Goal: Information Seeking & Learning: Learn about a topic

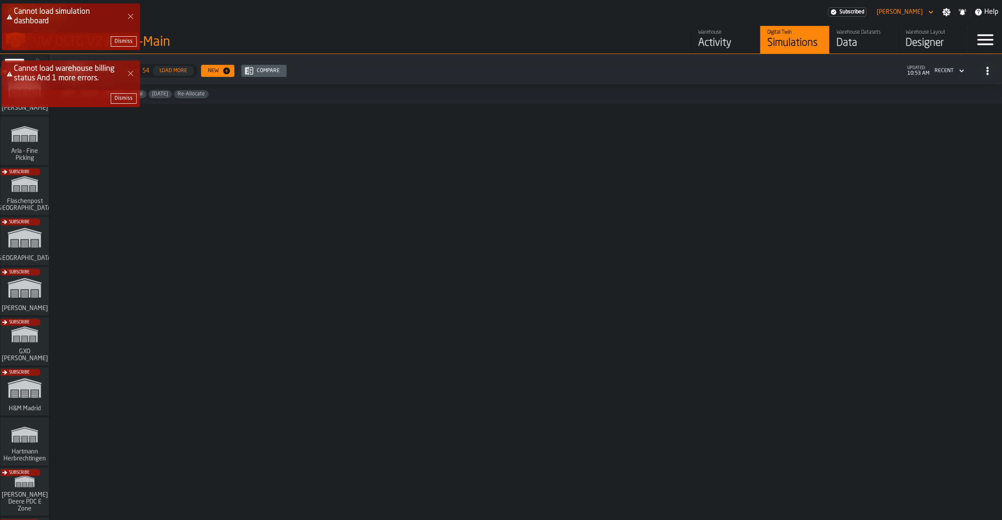
scroll to position [601, 0]
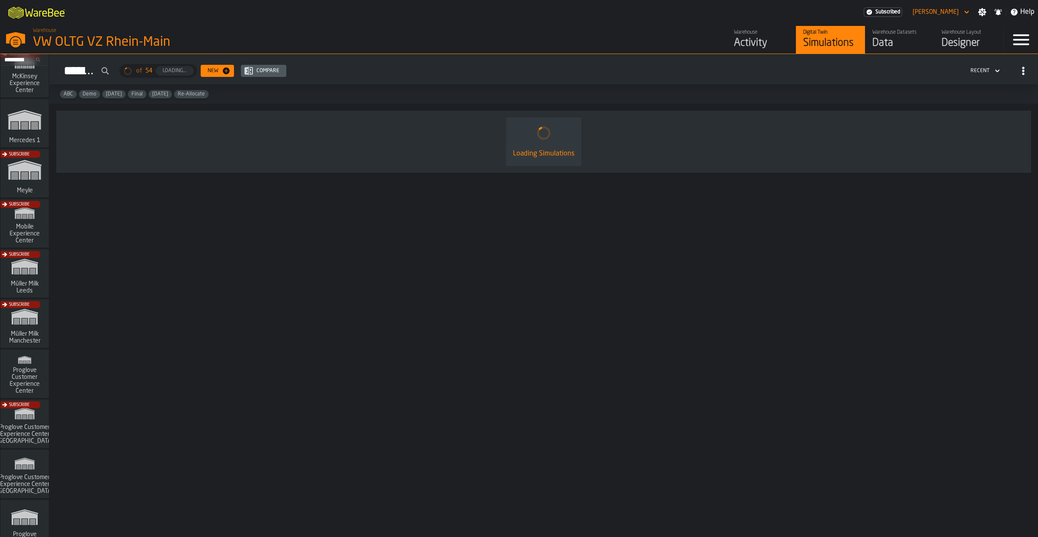
scroll to position [457, 0]
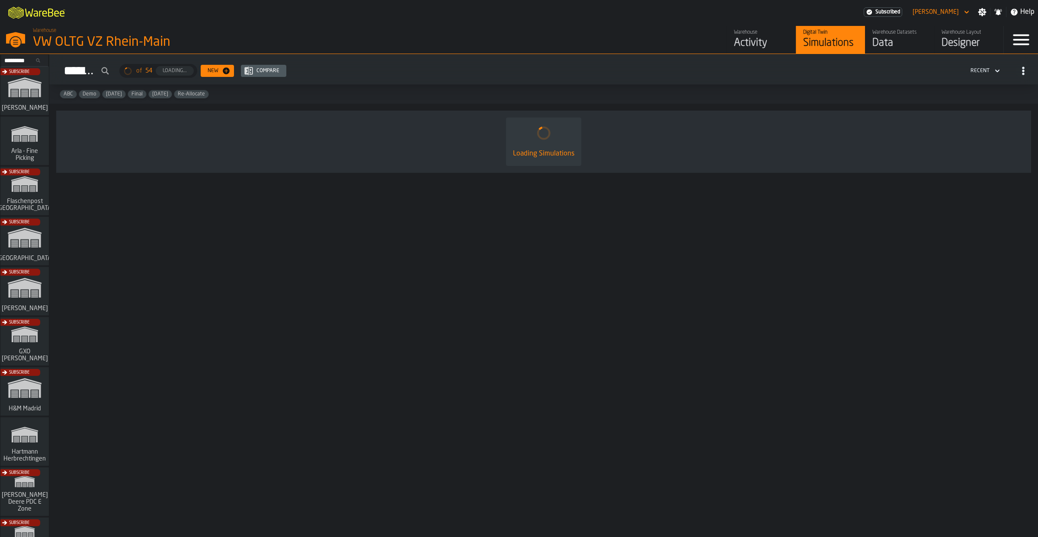
click at [30, 335] on div "Subscribe" at bounding box center [23, 344] width 48 height 50
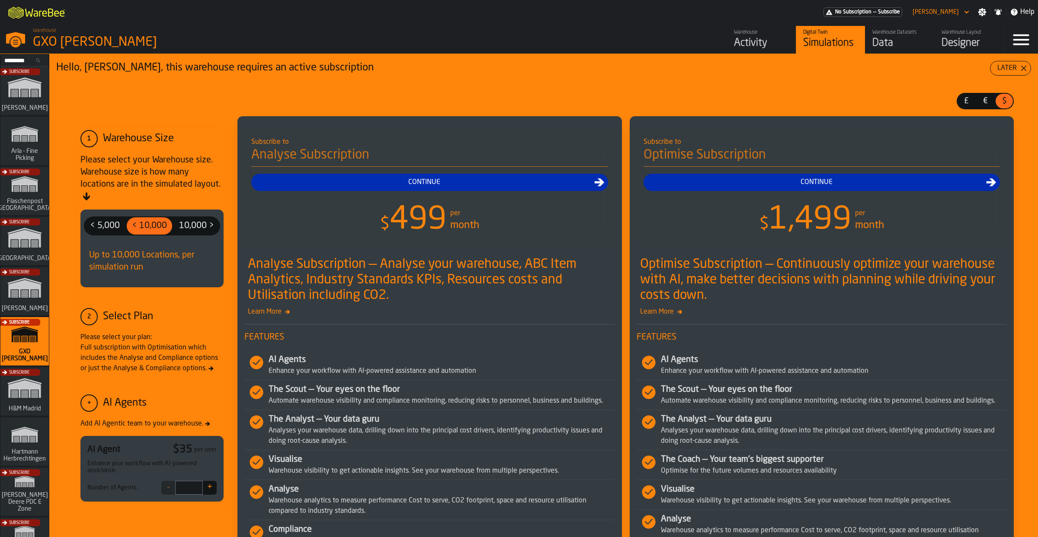
click at [760, 41] on div "Activity" at bounding box center [761, 43] width 55 height 14
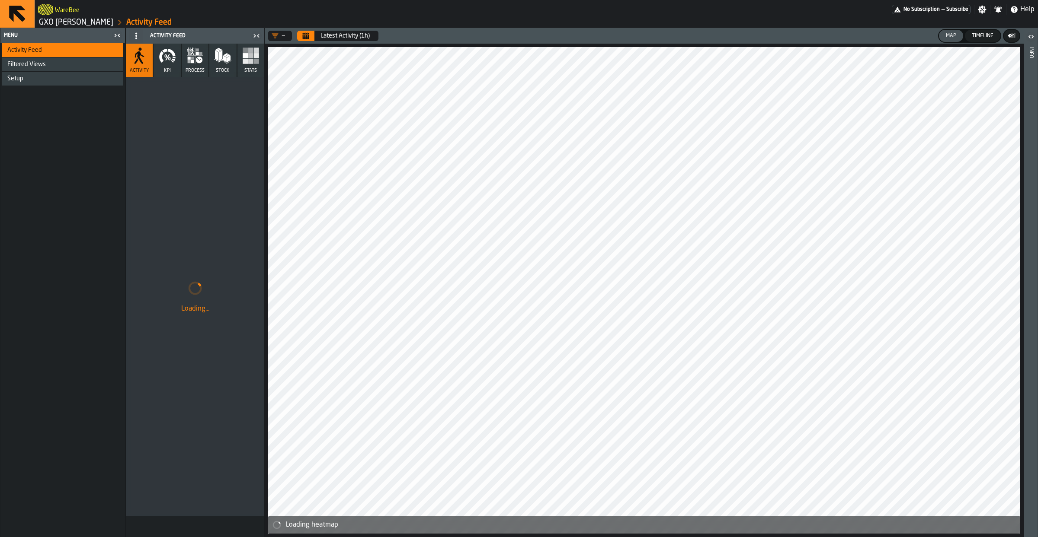
click at [160, 60] on icon "button" at bounding box center [167, 55] width 17 height 17
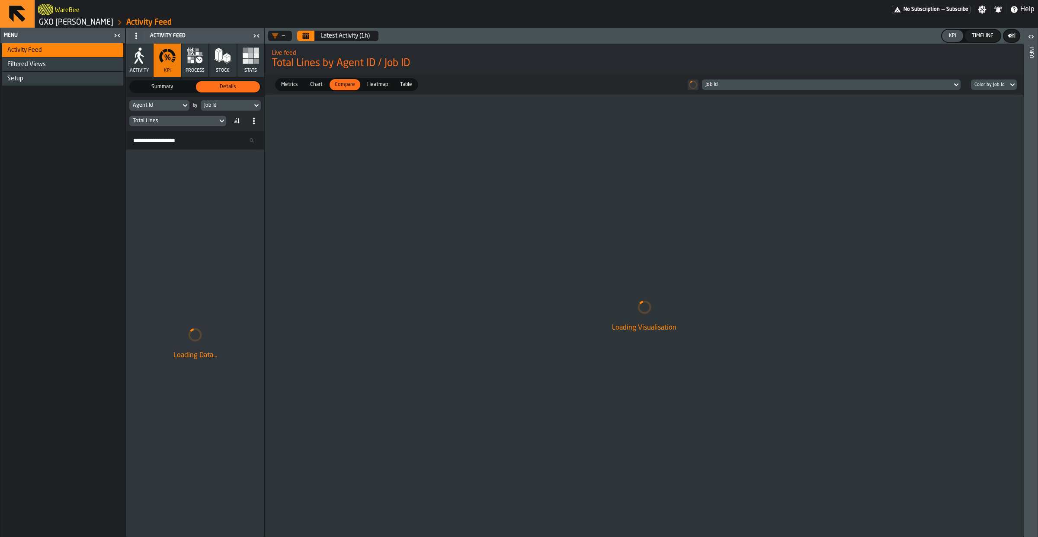
click at [196, 117] on div "Total Lines" at bounding box center [177, 121] width 97 height 10
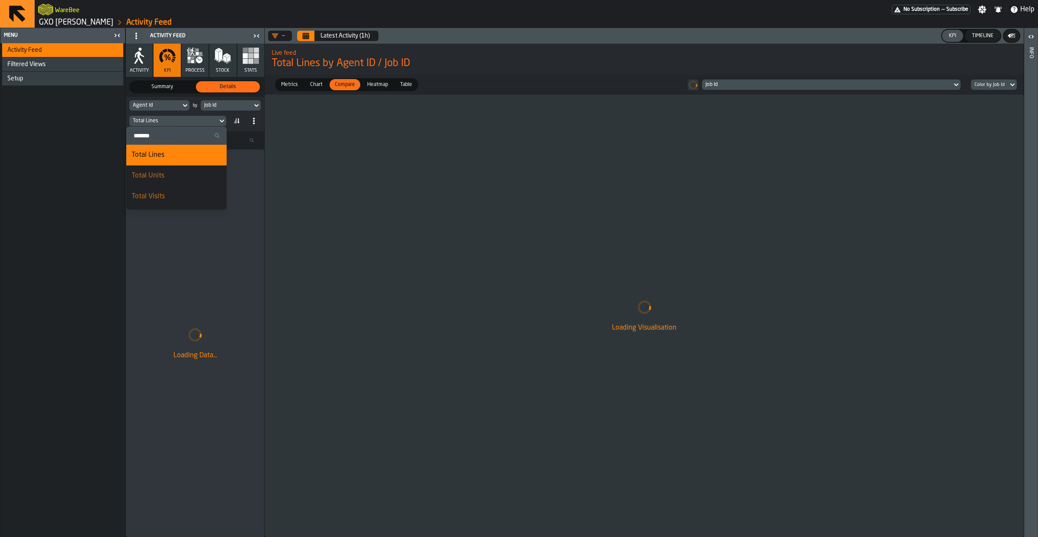
click at [157, 138] on input "Search" at bounding box center [176, 135] width 93 height 11
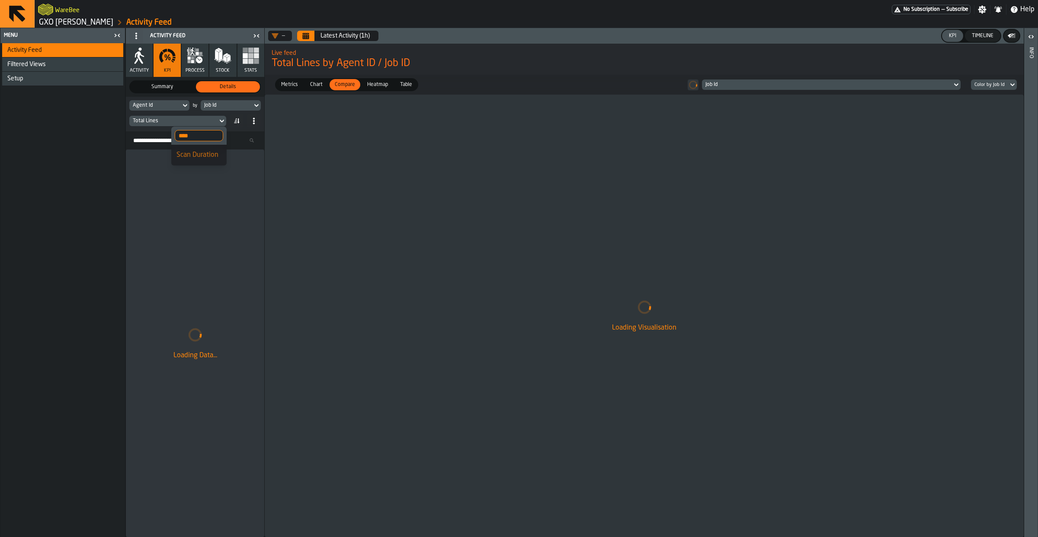
type input "****"
click at [189, 154] on div "Scan Duration" at bounding box center [198, 155] width 45 height 10
click at [175, 109] on div "Agent Id" at bounding box center [154, 106] width 51 height 10
click at [361, 147] on div "Loading Visualisation" at bounding box center [644, 316] width 759 height 443
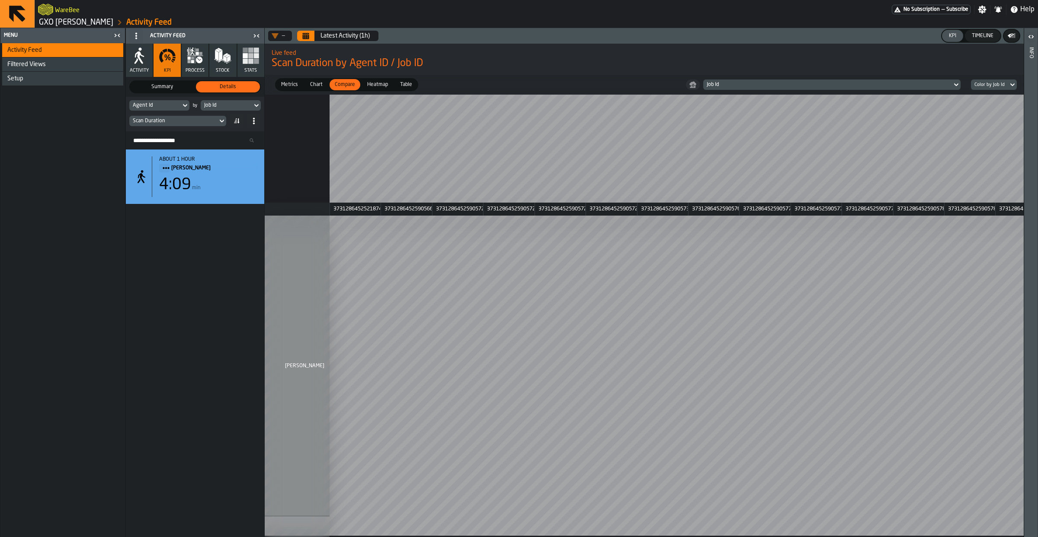
click at [783, 84] on div "Job Id" at bounding box center [827, 85] width 242 height 6
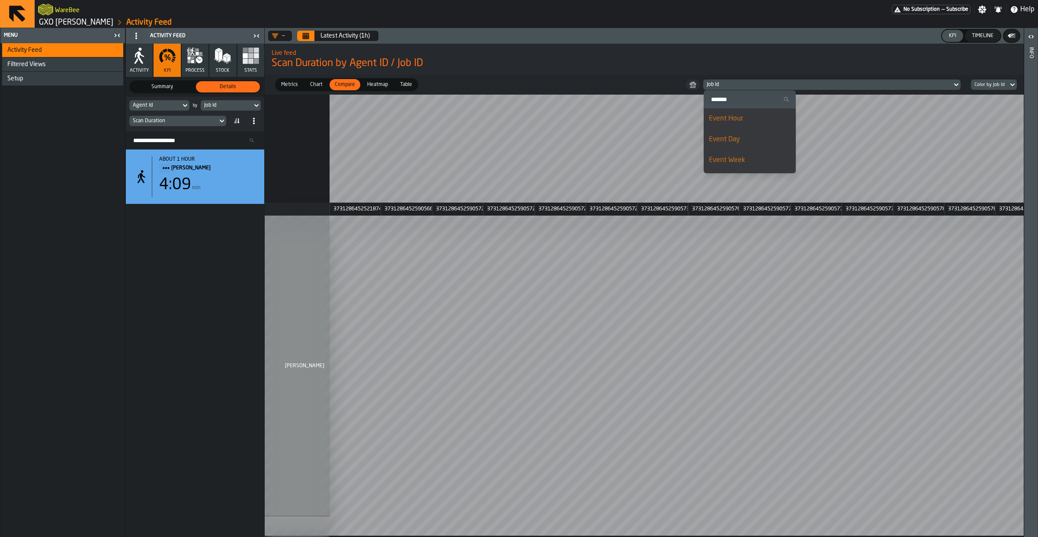
click at [240, 105] on div "Job Id" at bounding box center [226, 105] width 45 height 6
click at [233, 137] on div "Event Hour" at bounding box center [247, 139] width 82 height 10
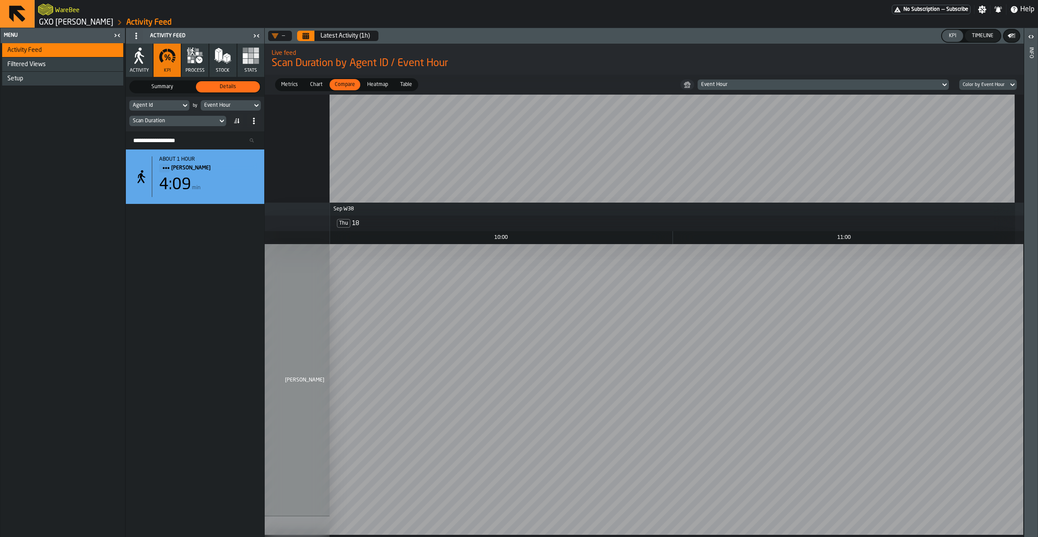
click at [216, 105] on div "Event Hour" at bounding box center [226, 105] width 45 height 6
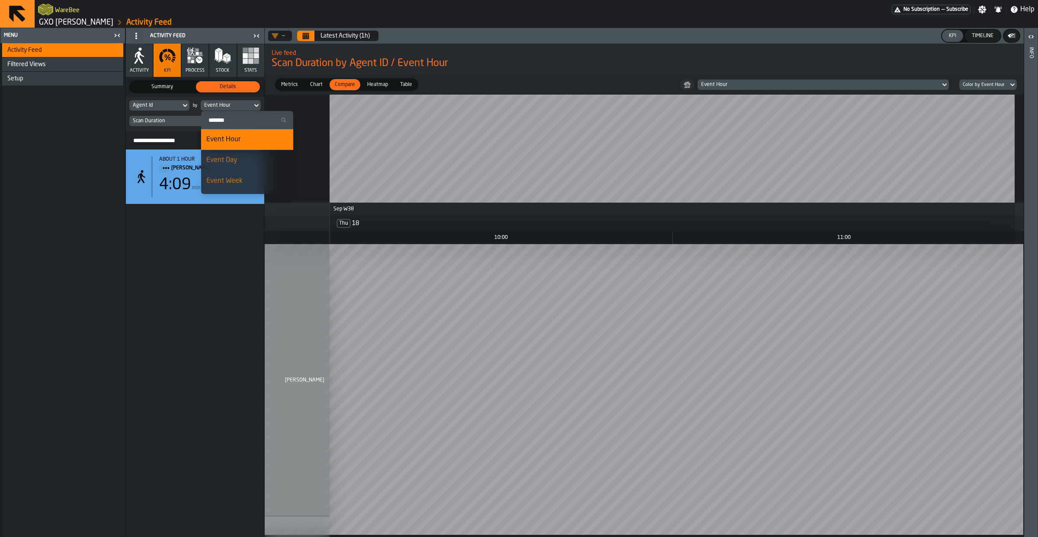
click at [203, 282] on div "about 1 hour Mark Two 4:09 min" at bounding box center [195, 344] width 138 height 388
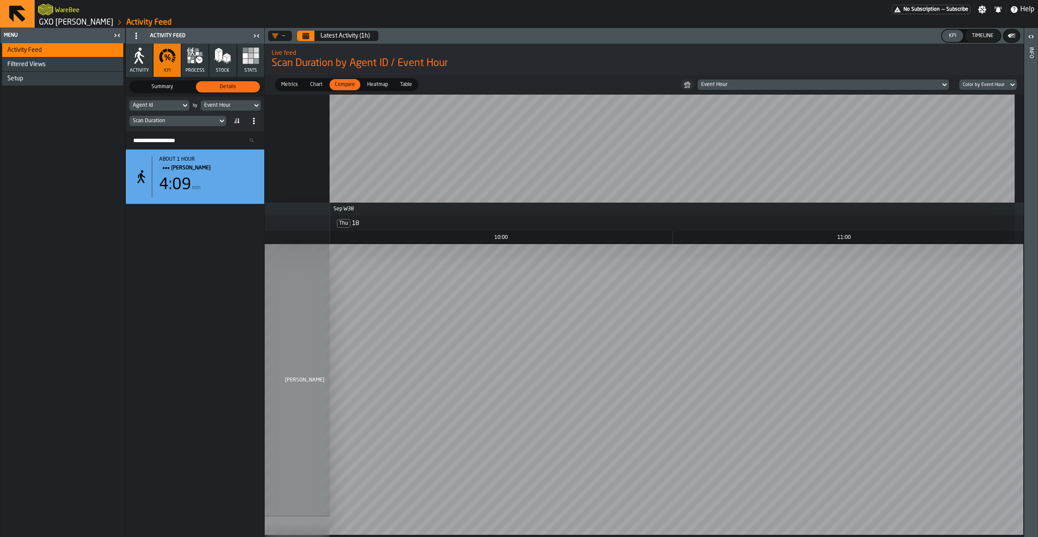
click at [156, 110] on div "Agent Id" at bounding box center [154, 106] width 51 height 10
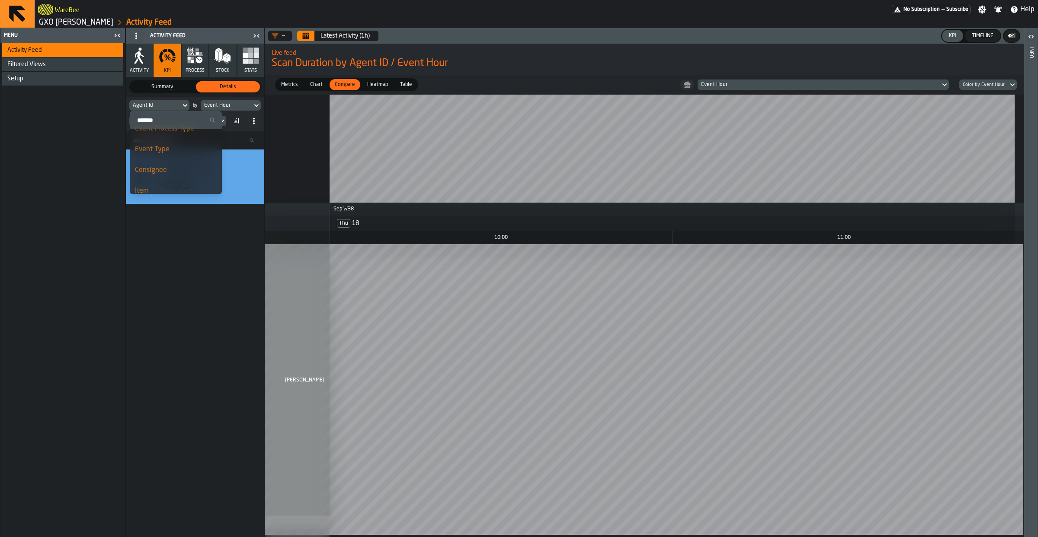
scroll to position [137, 0]
click at [164, 165] on div "Consignee" at bounding box center [176, 169] width 82 height 10
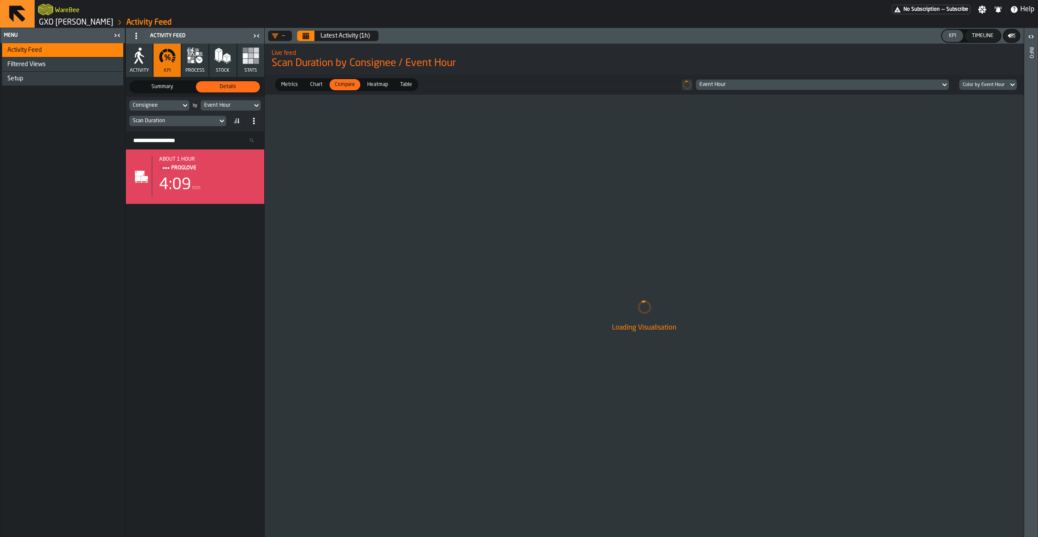
click at [309, 39] on button "Calendar" at bounding box center [305, 36] width 17 height 10
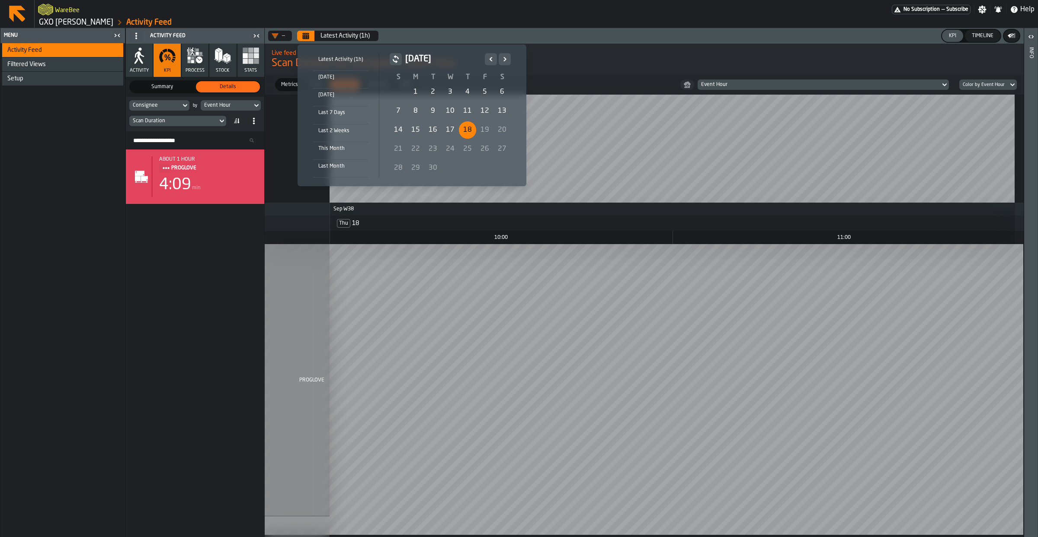
click at [409, 90] on div "1" at bounding box center [415, 91] width 17 height 17
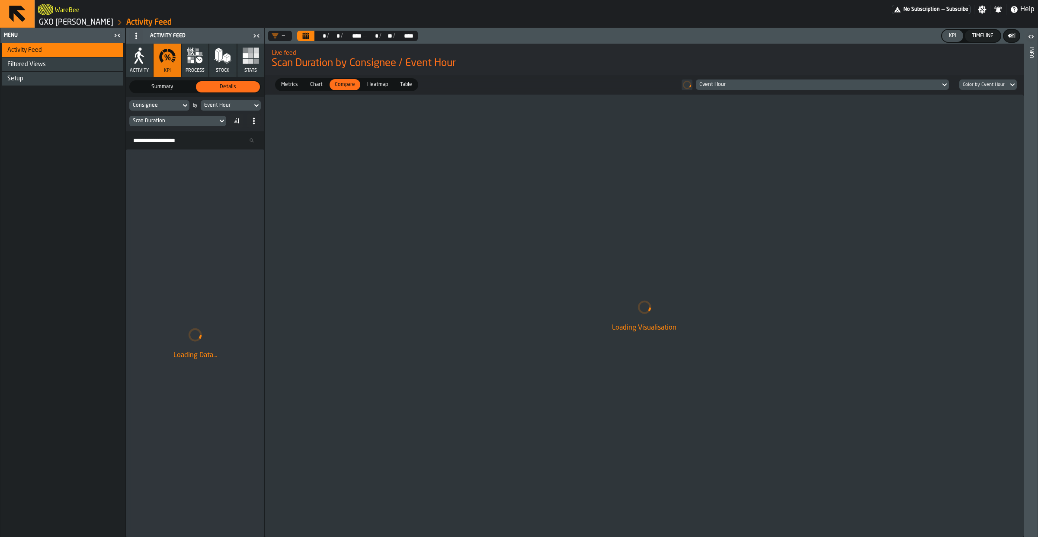
click at [208, 106] on div "Event Hour" at bounding box center [226, 105] width 45 height 6
click at [230, 147] on div "Event Week" at bounding box center [247, 144] width 82 height 10
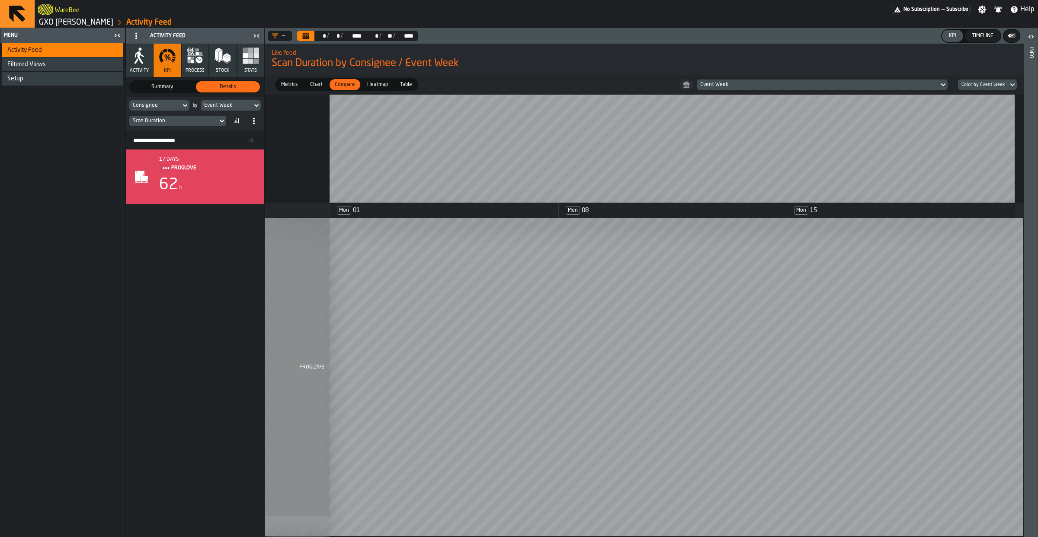
click at [156, 102] on div "Consignee" at bounding box center [154, 106] width 51 height 10
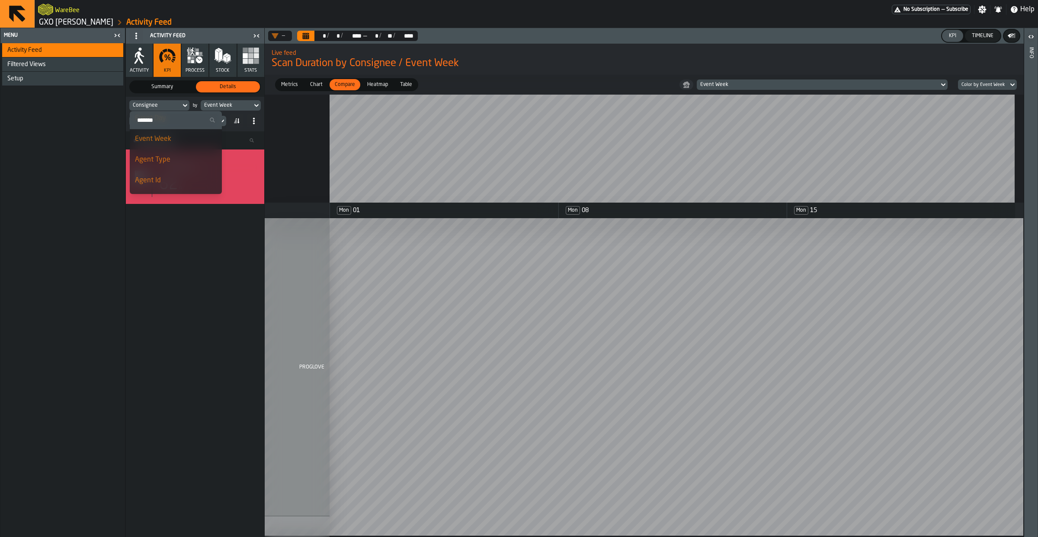
scroll to position [84, 0]
click at [166, 140] on div "Agent Id" at bounding box center [176, 138] width 82 height 10
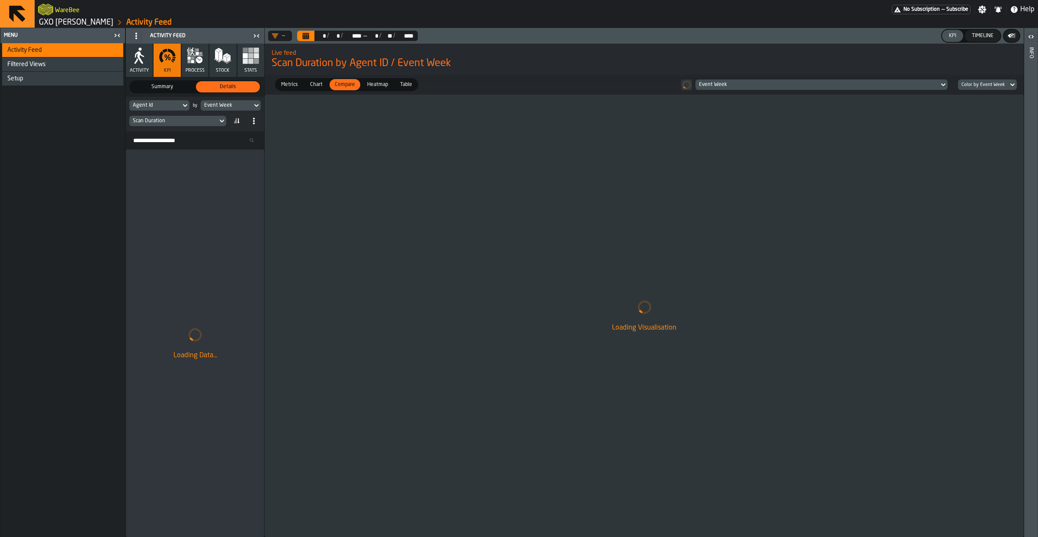
click at [222, 103] on div "Event Week" at bounding box center [226, 105] width 45 height 6
click at [238, 140] on div "Event Hour" at bounding box center [247, 139] width 82 height 10
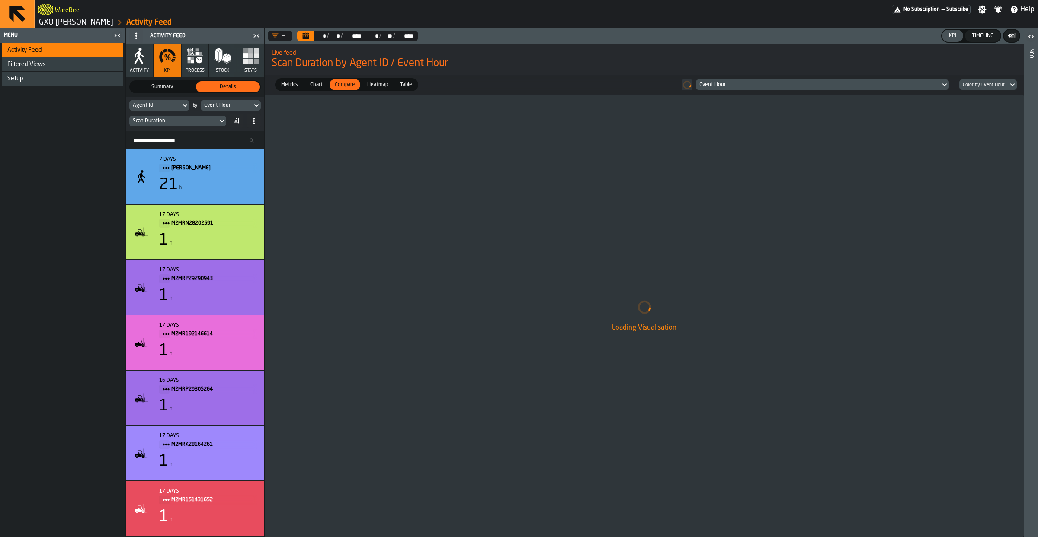
click at [372, 84] on span "Heatmap" at bounding box center [378, 85] width 28 height 8
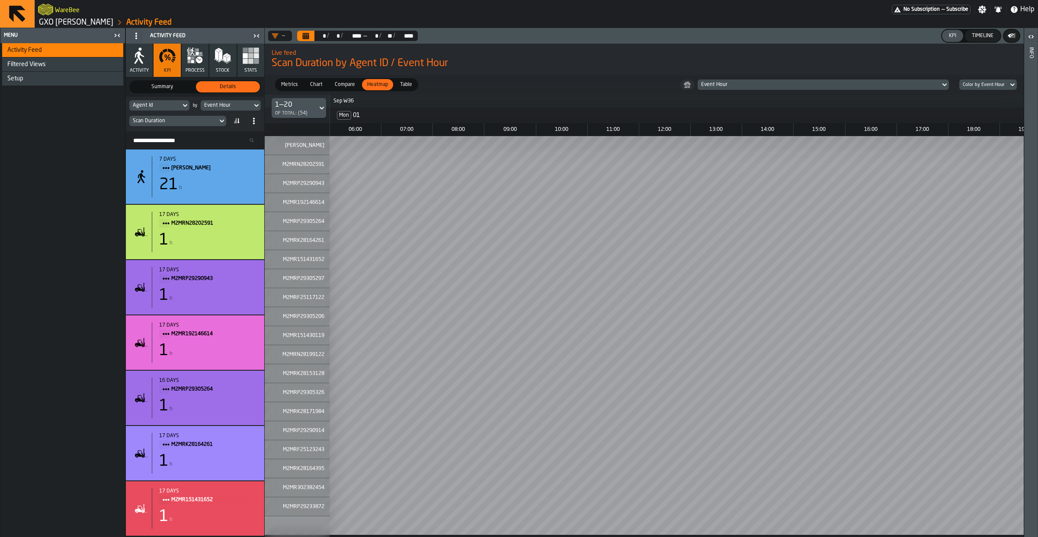
click at [50, 21] on link "GXO [PERSON_NAME]" at bounding box center [76, 23] width 74 height 10
